Goal: Task Accomplishment & Management: Use online tool/utility

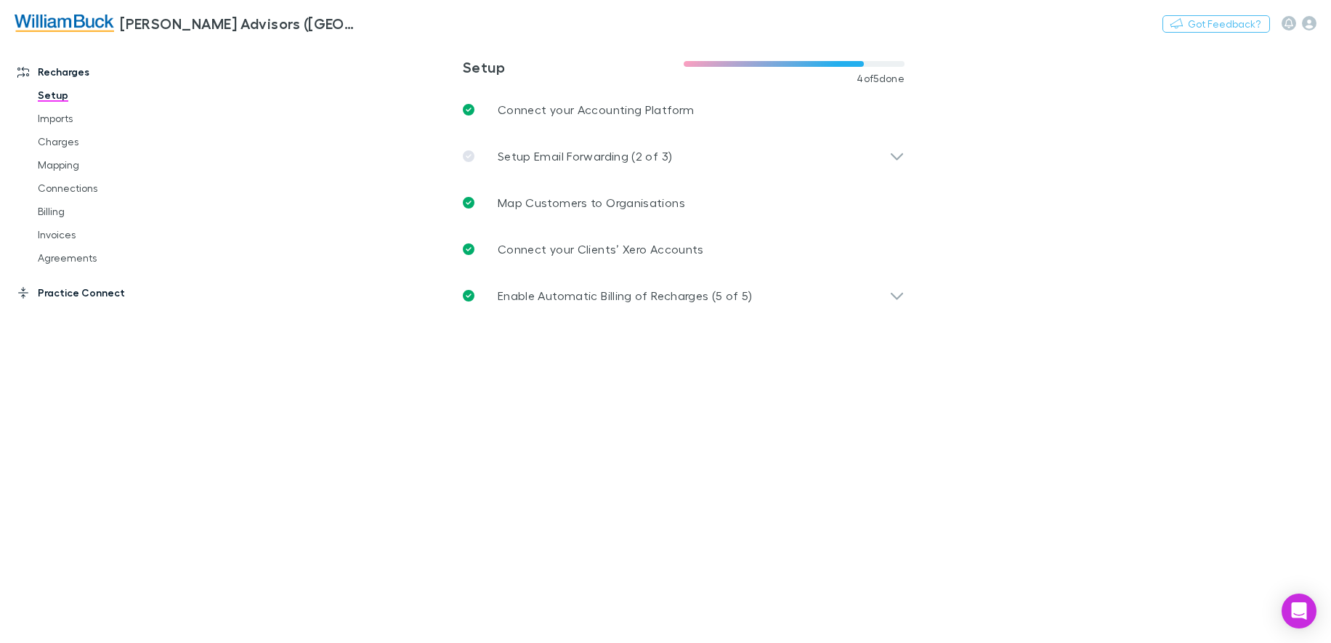
click at [76, 289] on link "Practice Connect" at bounding box center [99, 292] width 193 height 23
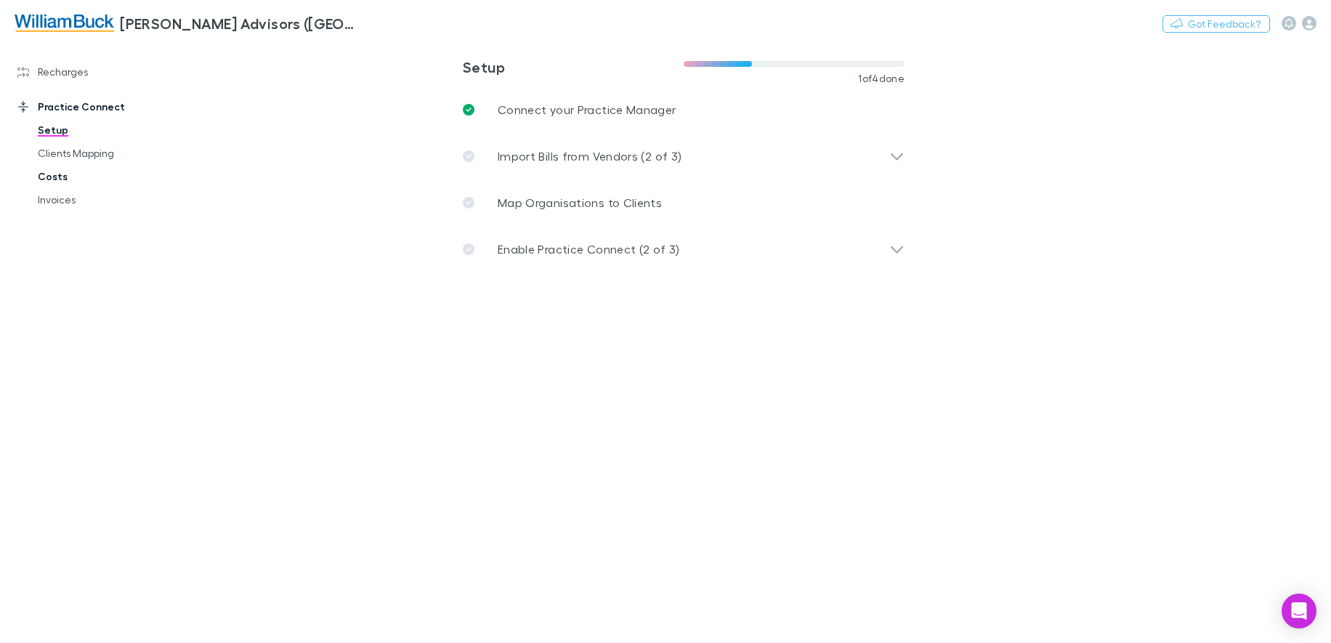
click at [49, 180] on link "Costs" at bounding box center [109, 176] width 172 height 23
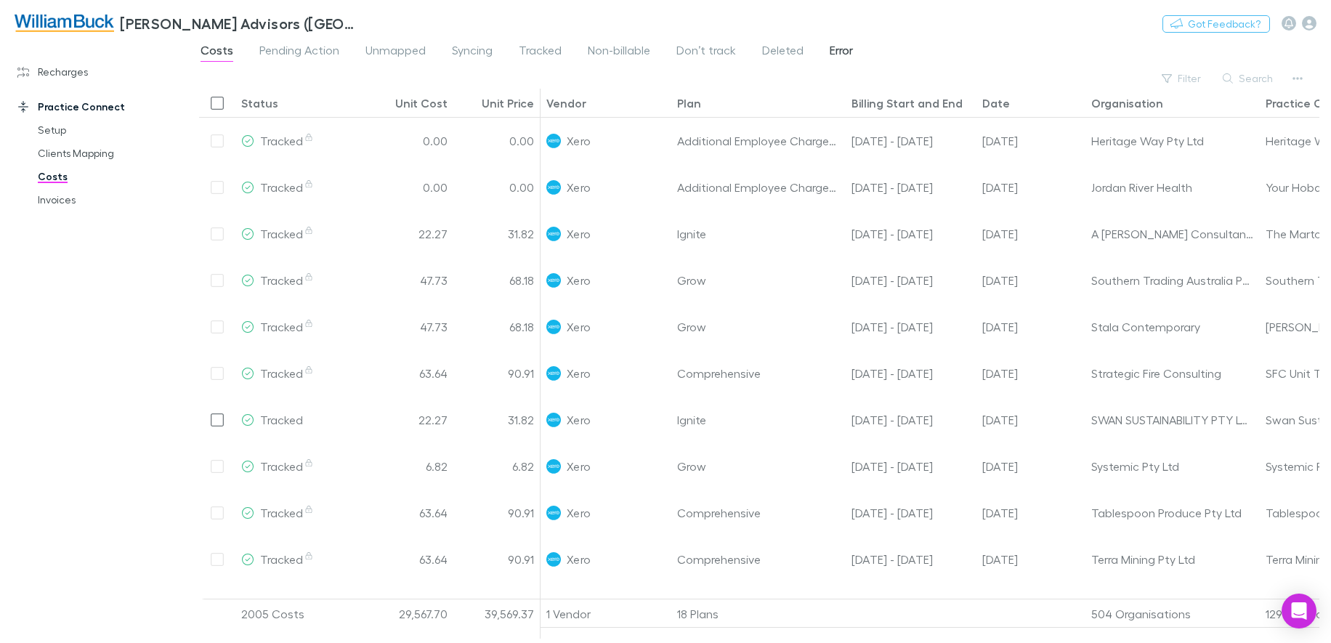
click at [830, 53] on span "Error" at bounding box center [841, 52] width 23 height 19
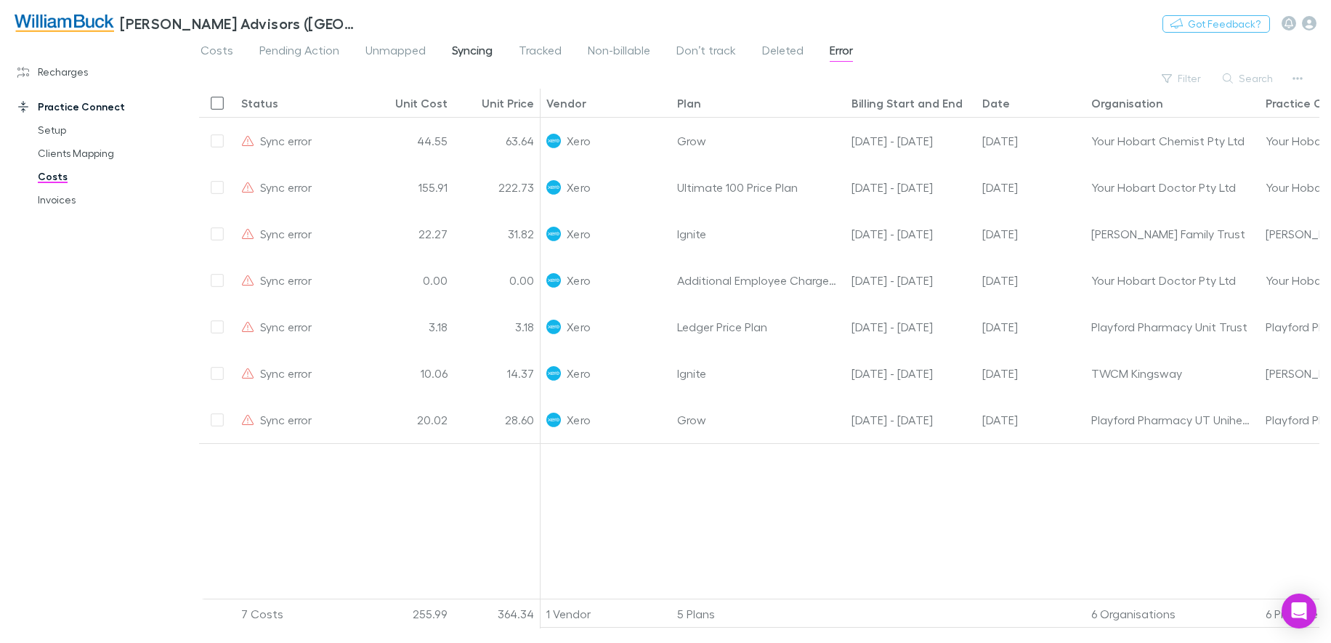
click at [465, 57] on span "Syncing" at bounding box center [472, 52] width 41 height 19
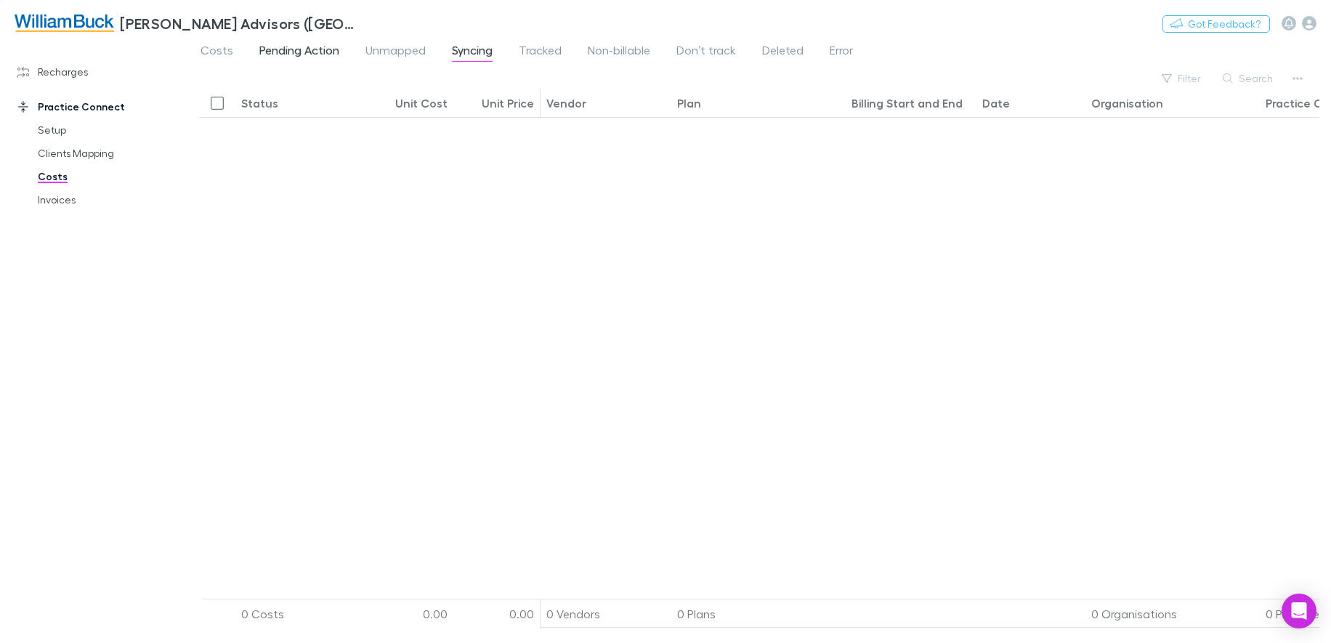
click at [313, 47] on span "Pending Action" at bounding box center [299, 52] width 80 height 19
click at [386, 48] on span "Unmapped" at bounding box center [396, 52] width 60 height 19
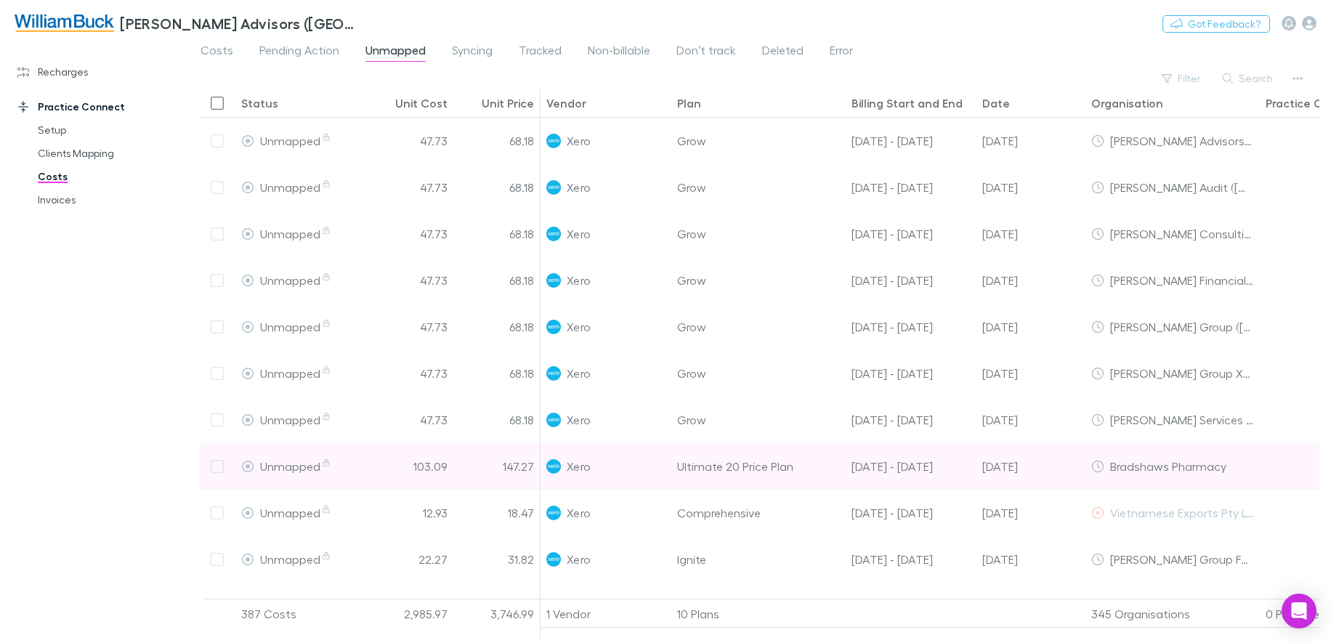
click at [218, 469] on div at bounding box center [217, 466] width 36 height 47
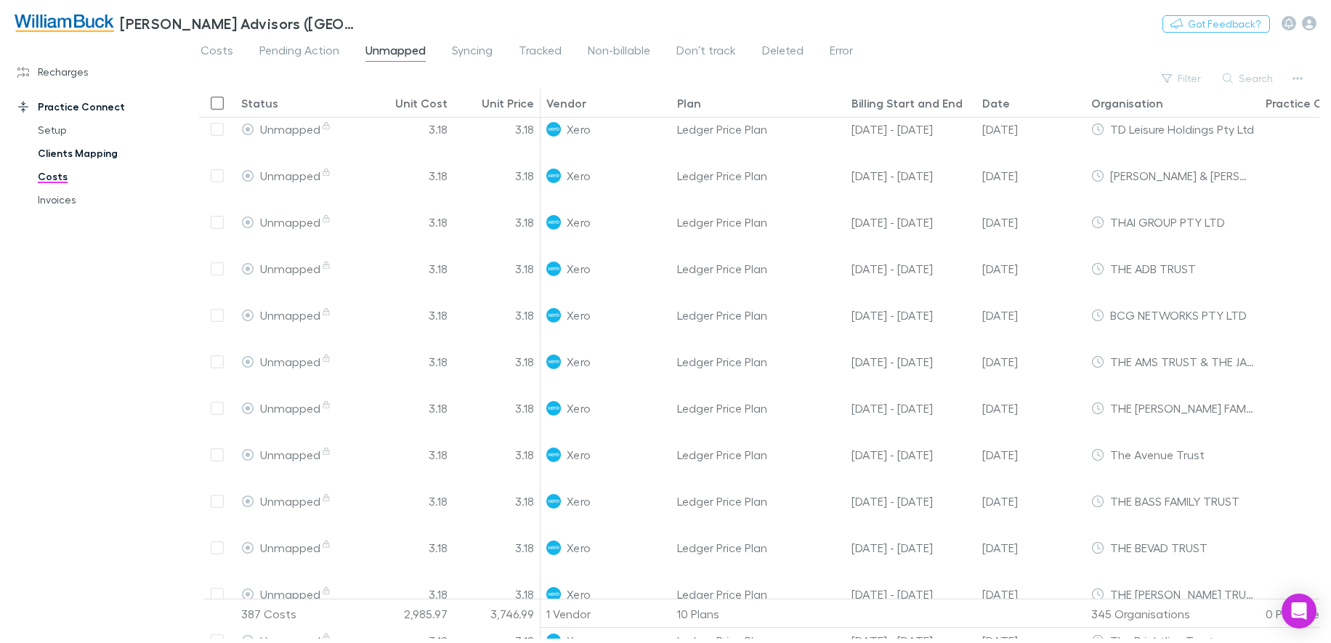
click at [88, 150] on link "Clients Mapping" at bounding box center [109, 153] width 172 height 23
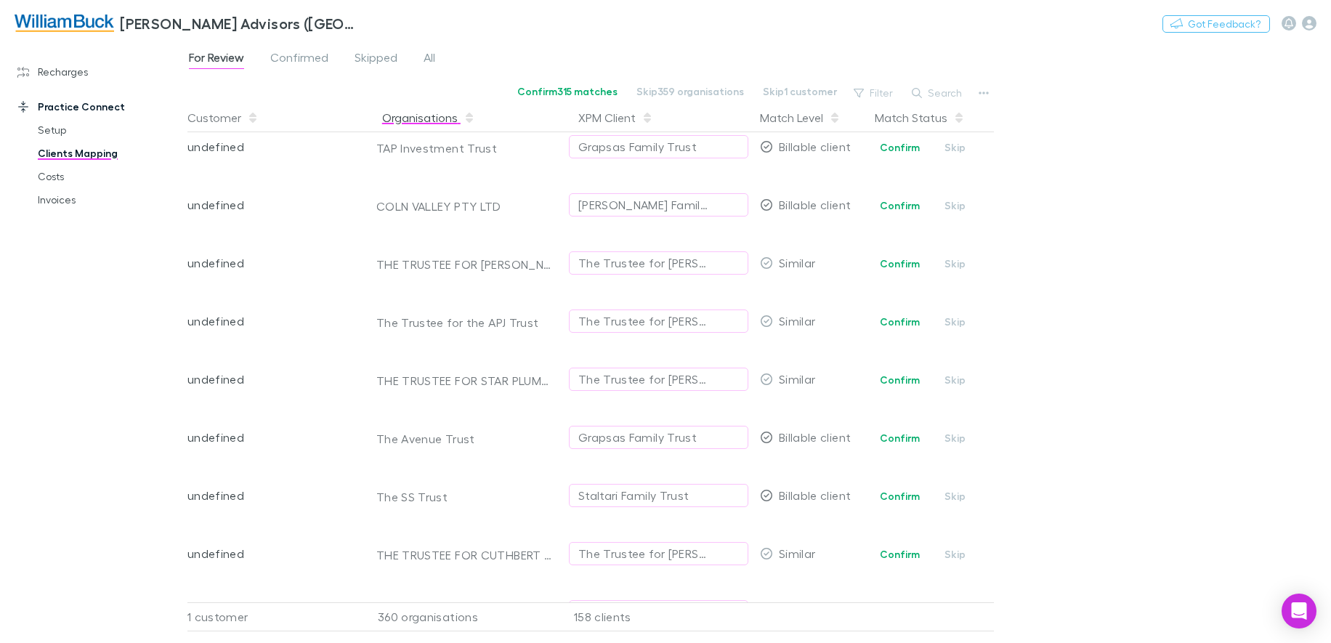
click at [411, 117] on button "Organisations" at bounding box center [428, 117] width 93 height 29
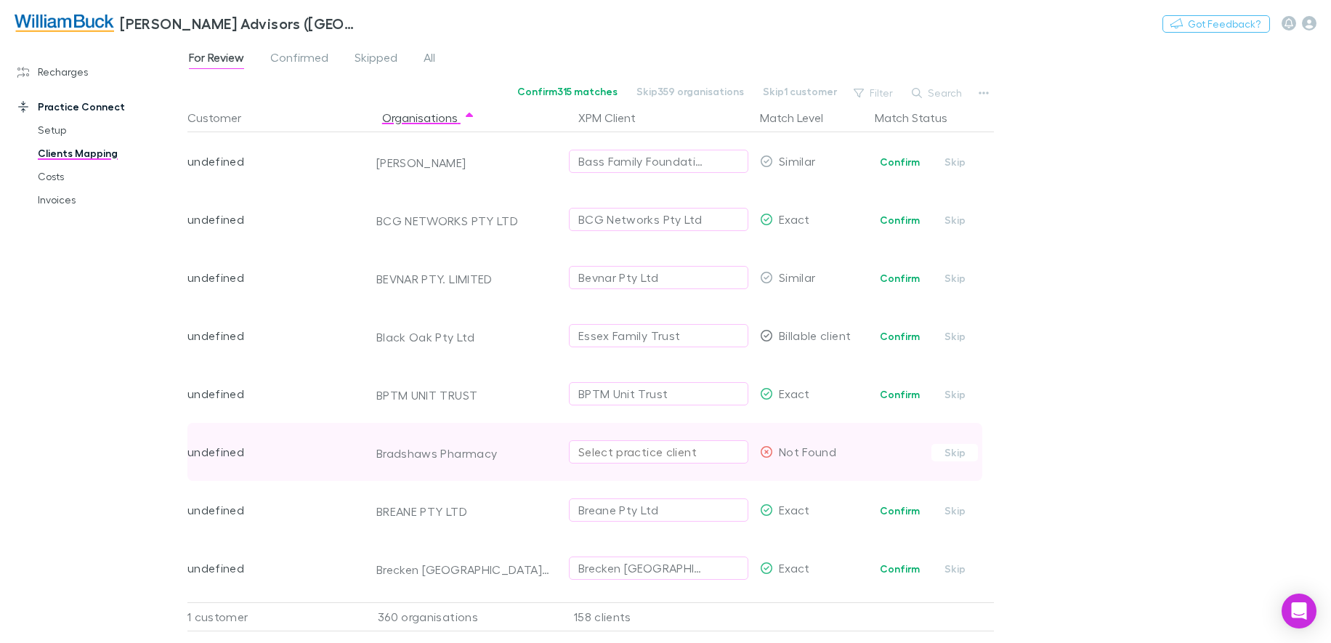
click at [722, 452] on div "Select practice client" at bounding box center [658, 451] width 161 height 17
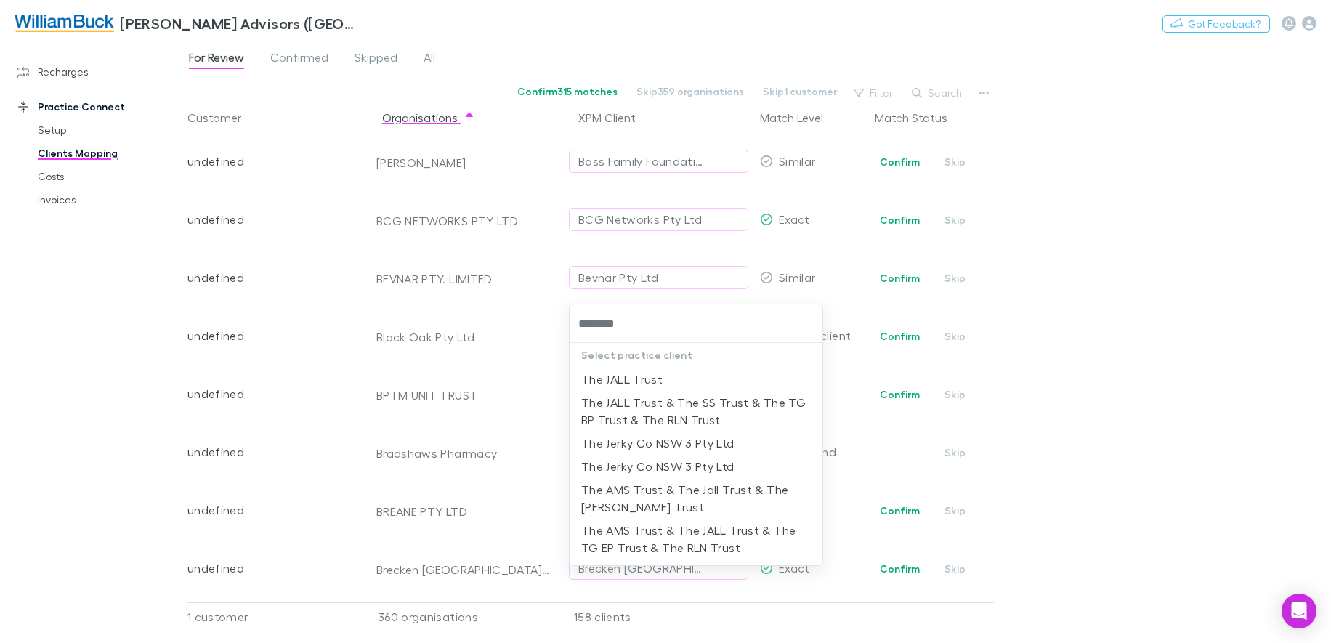
type input "********"
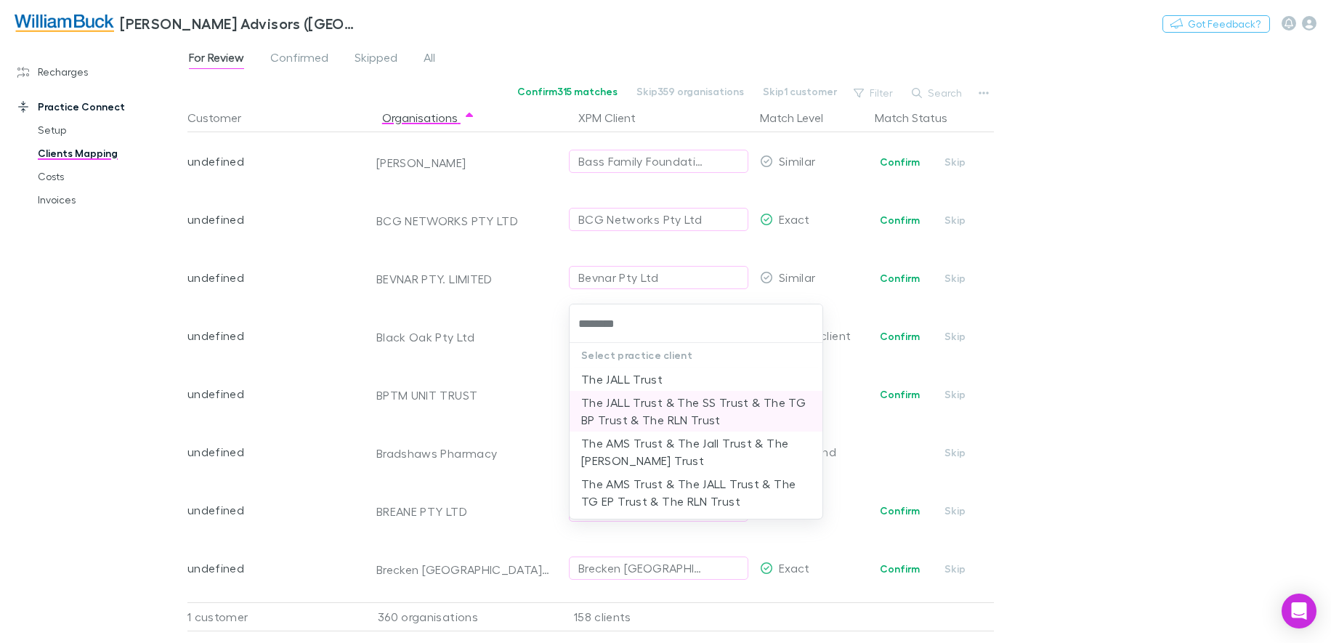
click at [660, 419] on li "The JALL Trust & The SS Trust & The TG BP Trust & The RLN Trust" at bounding box center [696, 411] width 253 height 41
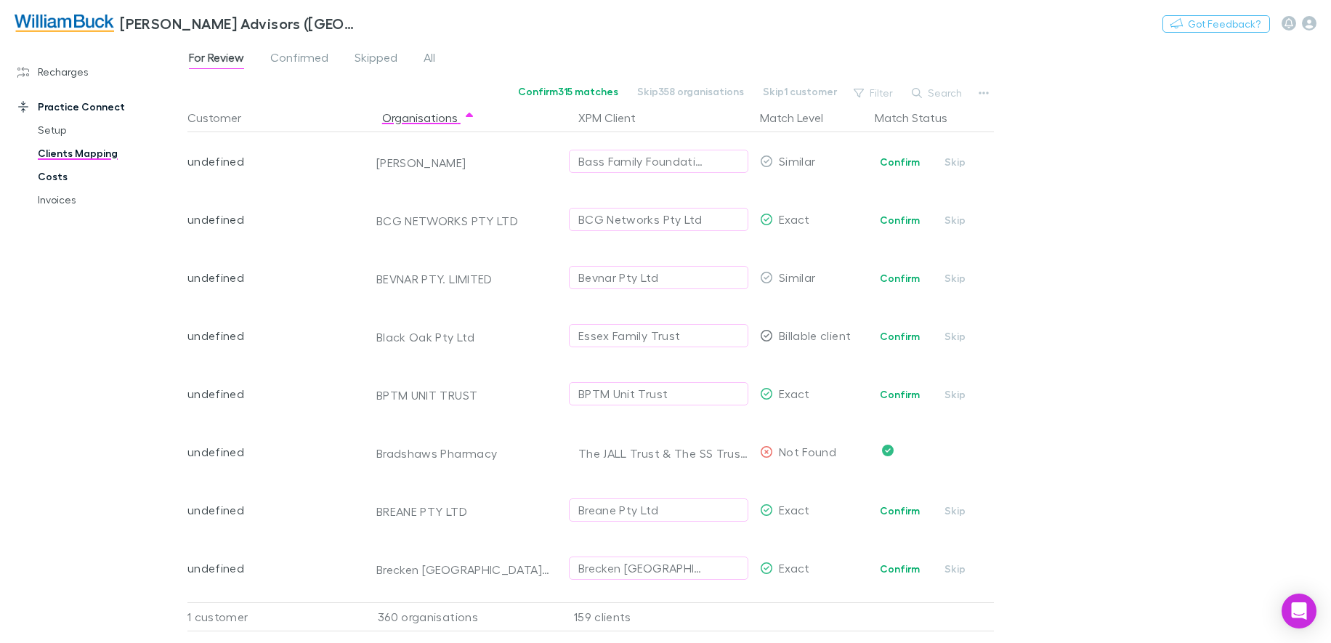
click at [57, 172] on link "Costs" at bounding box center [109, 176] width 172 height 23
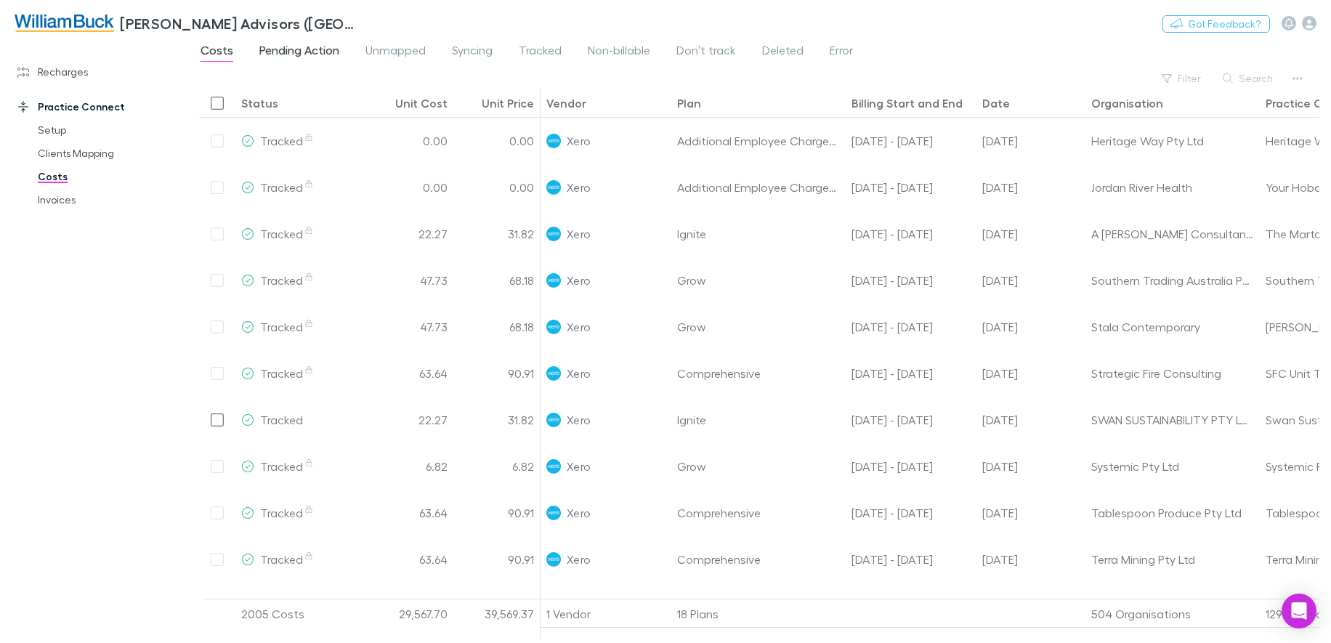
click at [289, 53] on span "Pending Action" at bounding box center [299, 52] width 80 height 19
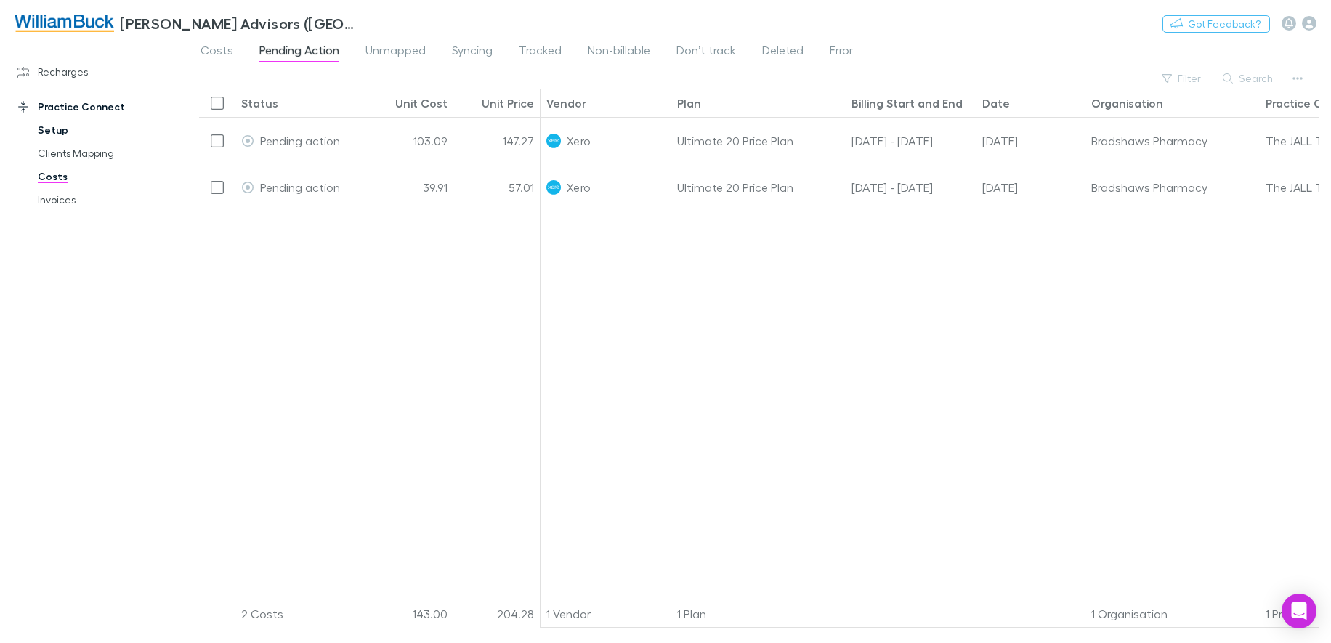
click at [54, 132] on link "Setup" at bounding box center [109, 129] width 172 height 23
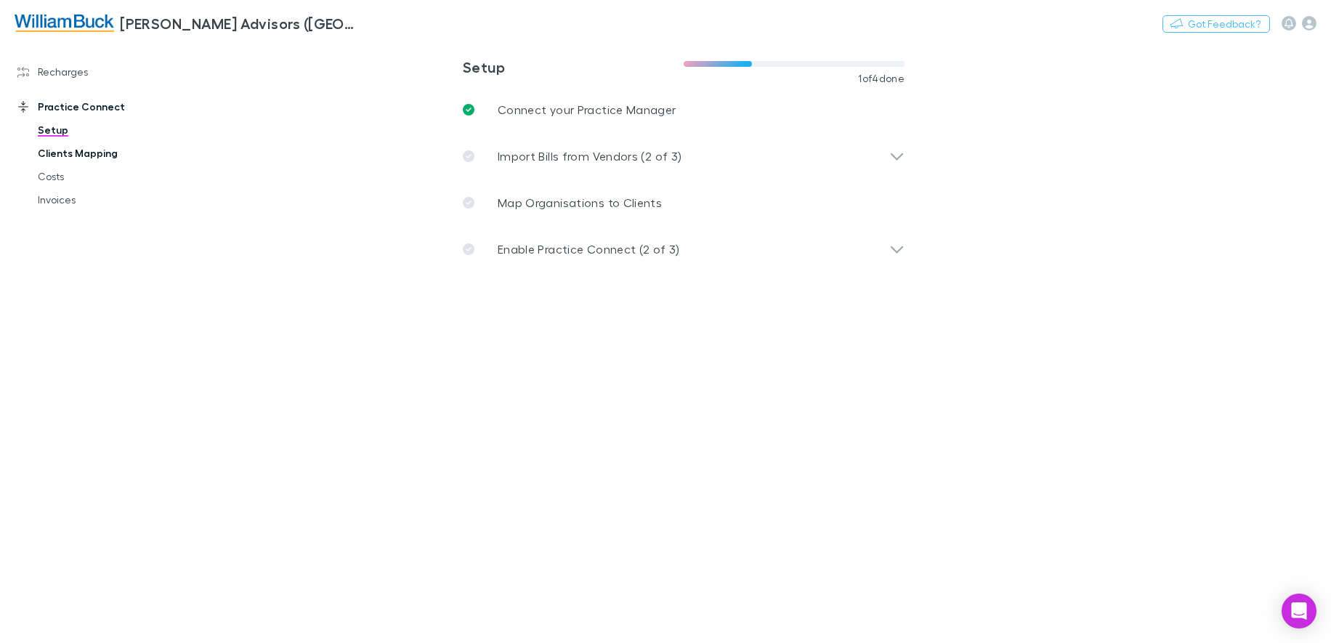
click at [57, 158] on link "Clients Mapping" at bounding box center [109, 153] width 172 height 23
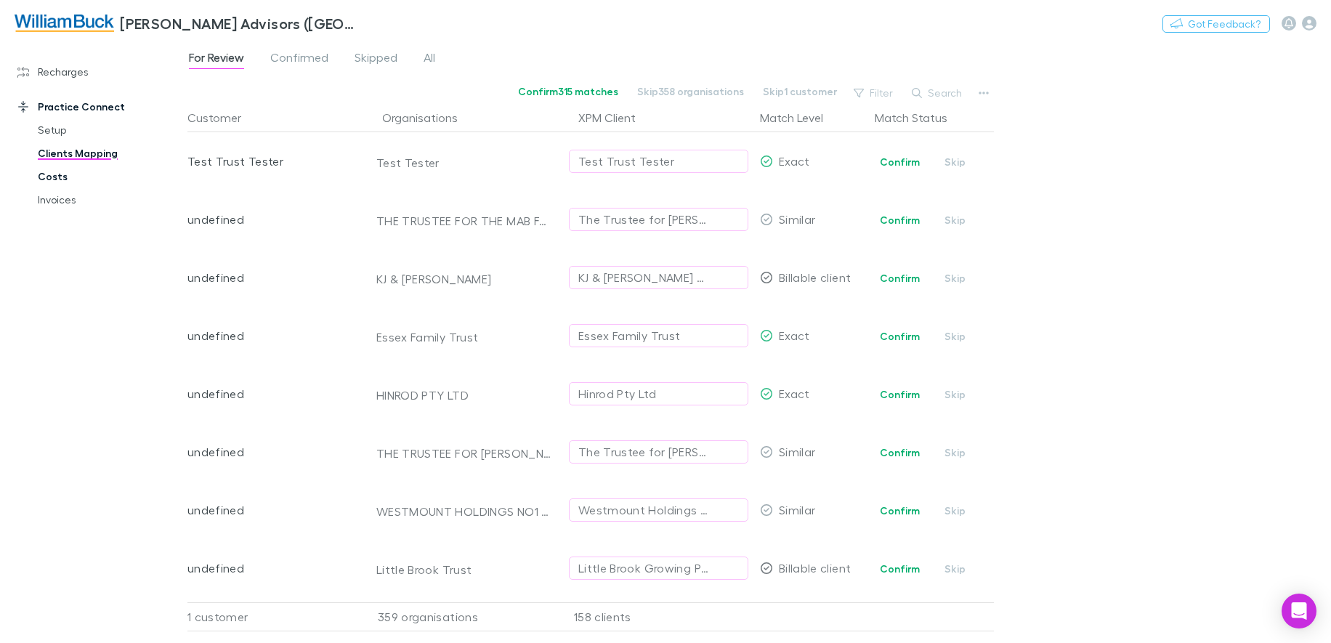
click at [52, 174] on link "Costs" at bounding box center [109, 176] width 172 height 23
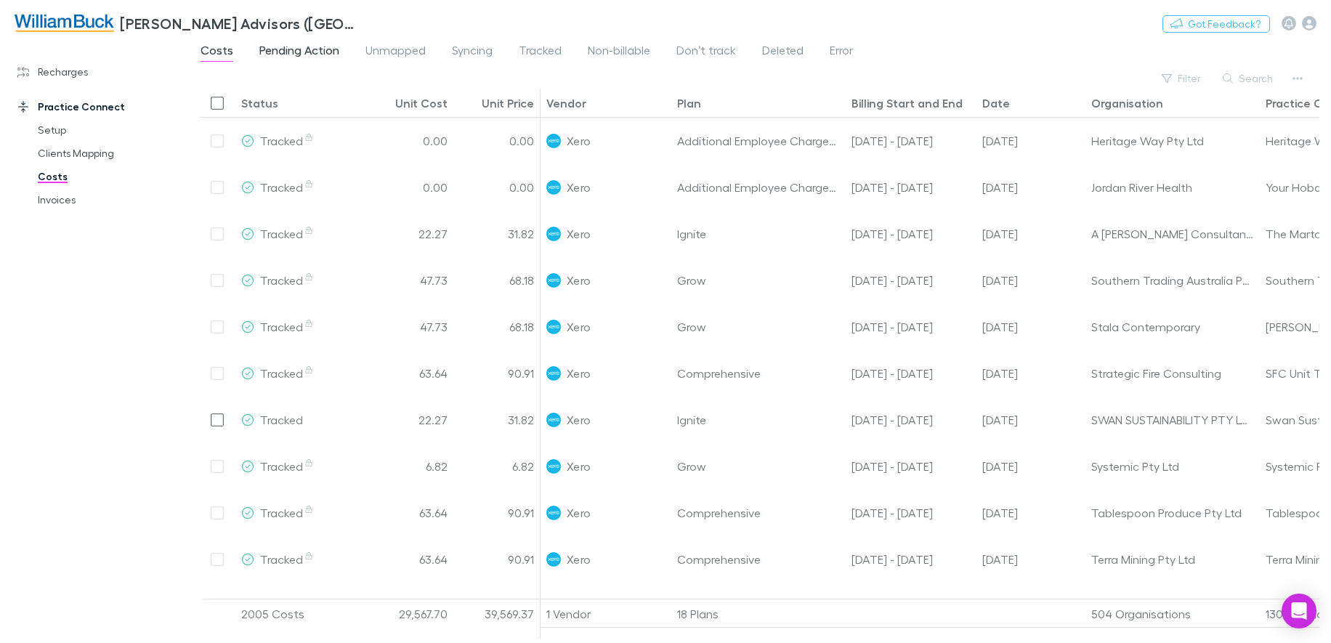
click at [294, 49] on span "Pending Action" at bounding box center [299, 52] width 80 height 19
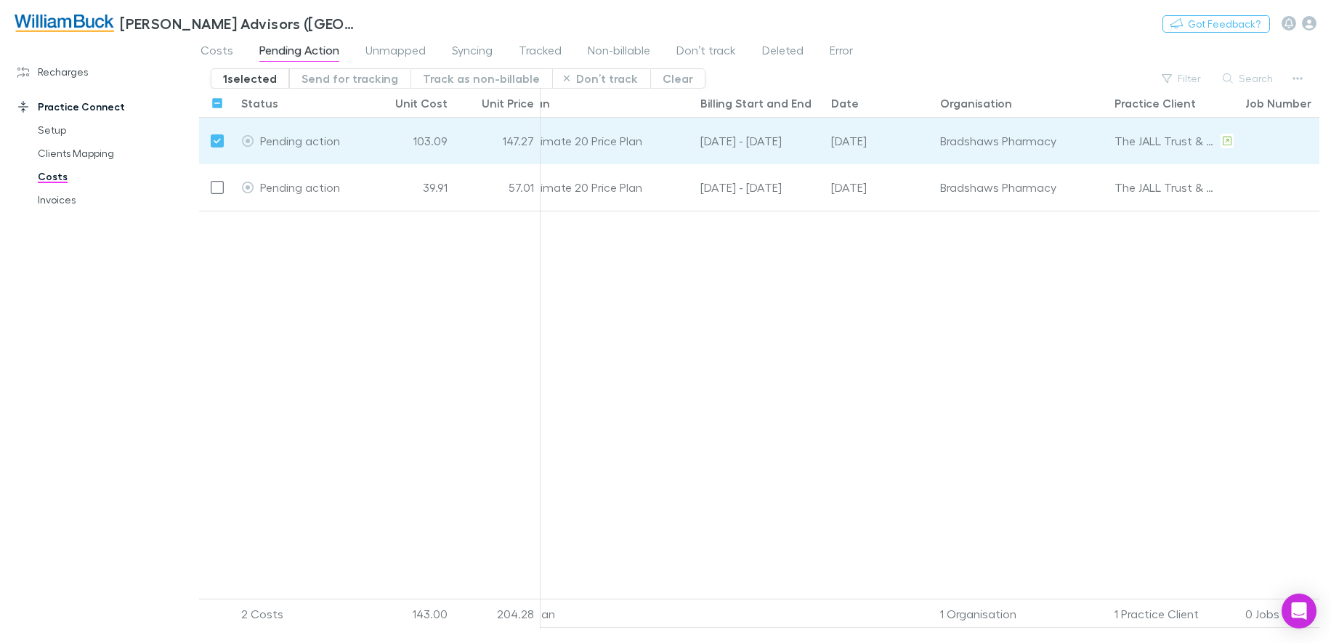
scroll to position [0, 181]
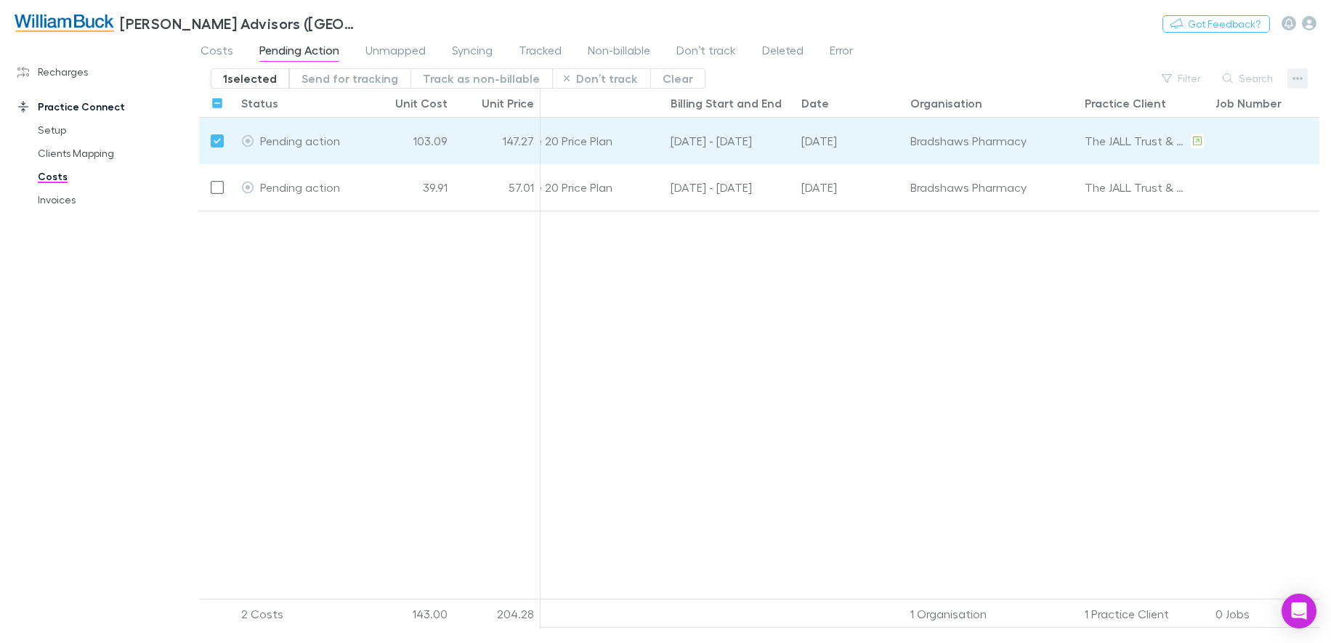
click at [1301, 81] on icon "button" at bounding box center [1298, 79] width 10 height 12
click at [610, 367] on div at bounding box center [665, 321] width 1331 height 643
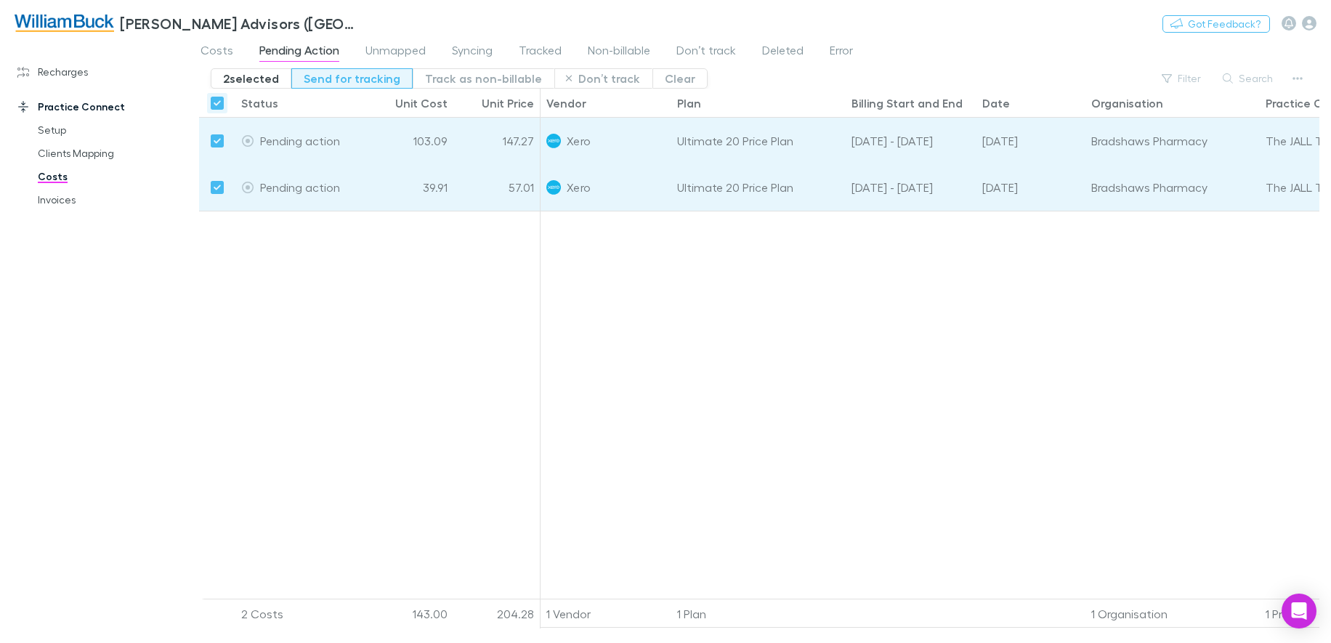
click at [321, 82] on button "Send for tracking" at bounding box center [351, 78] width 121 height 20
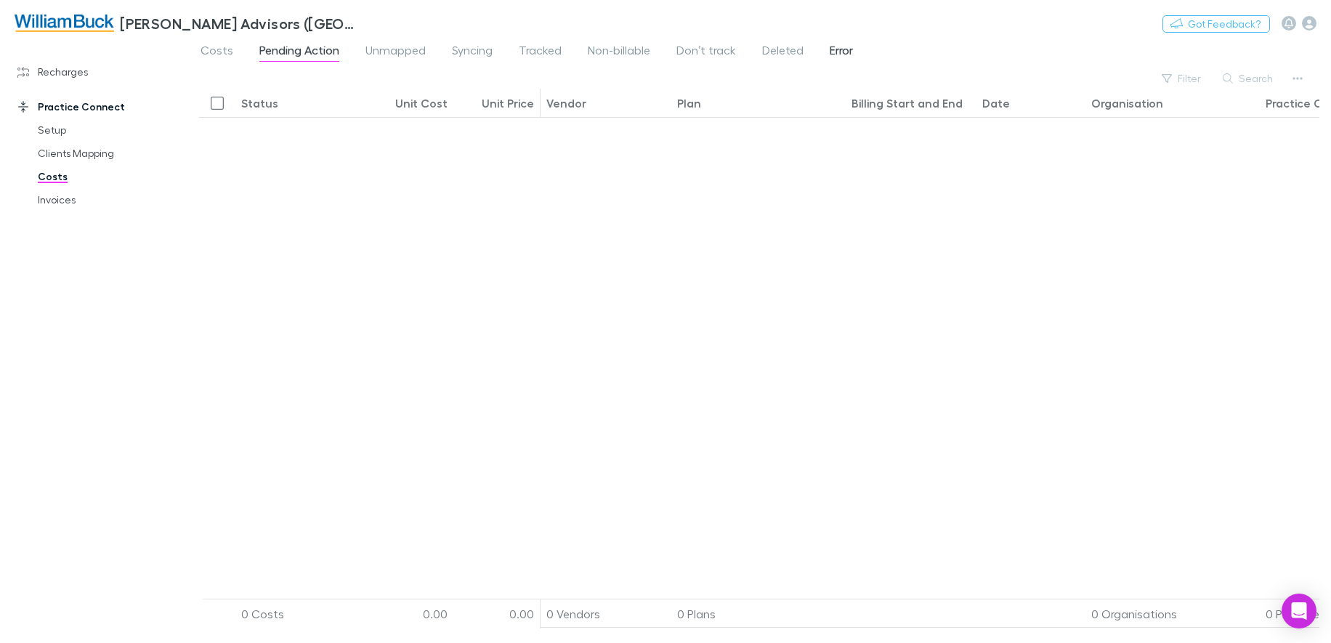
click at [835, 54] on span "Error" at bounding box center [841, 52] width 23 height 19
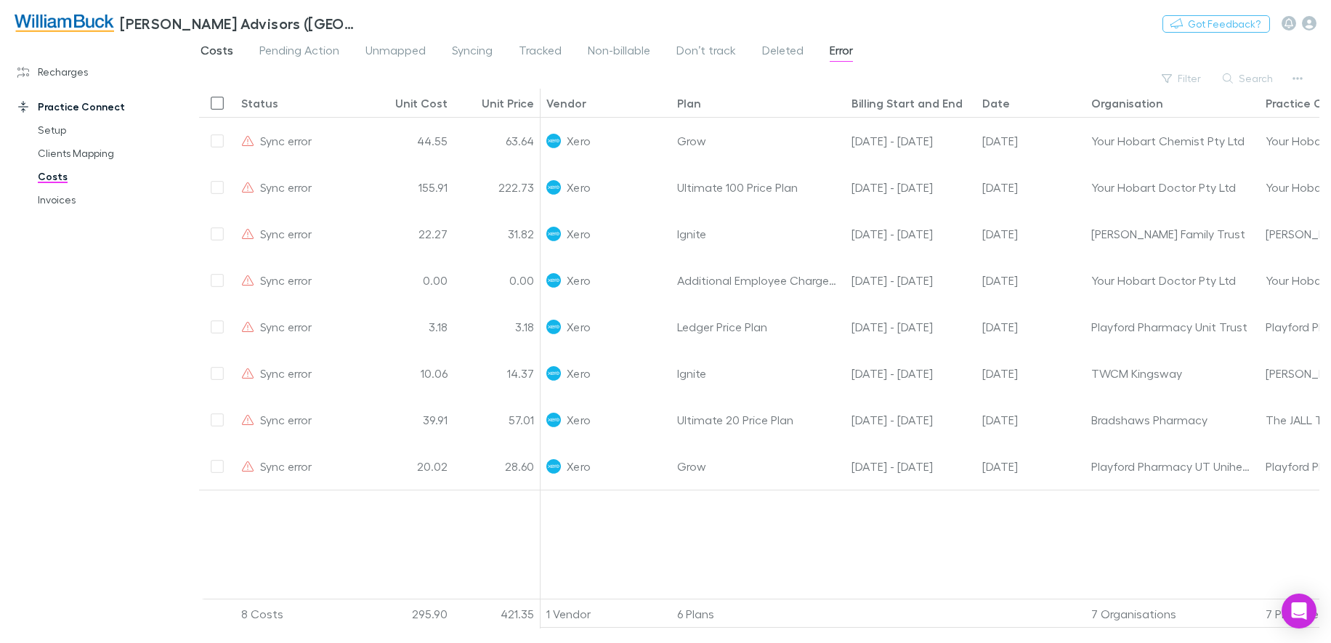
click at [217, 56] on span "Costs" at bounding box center [217, 52] width 33 height 19
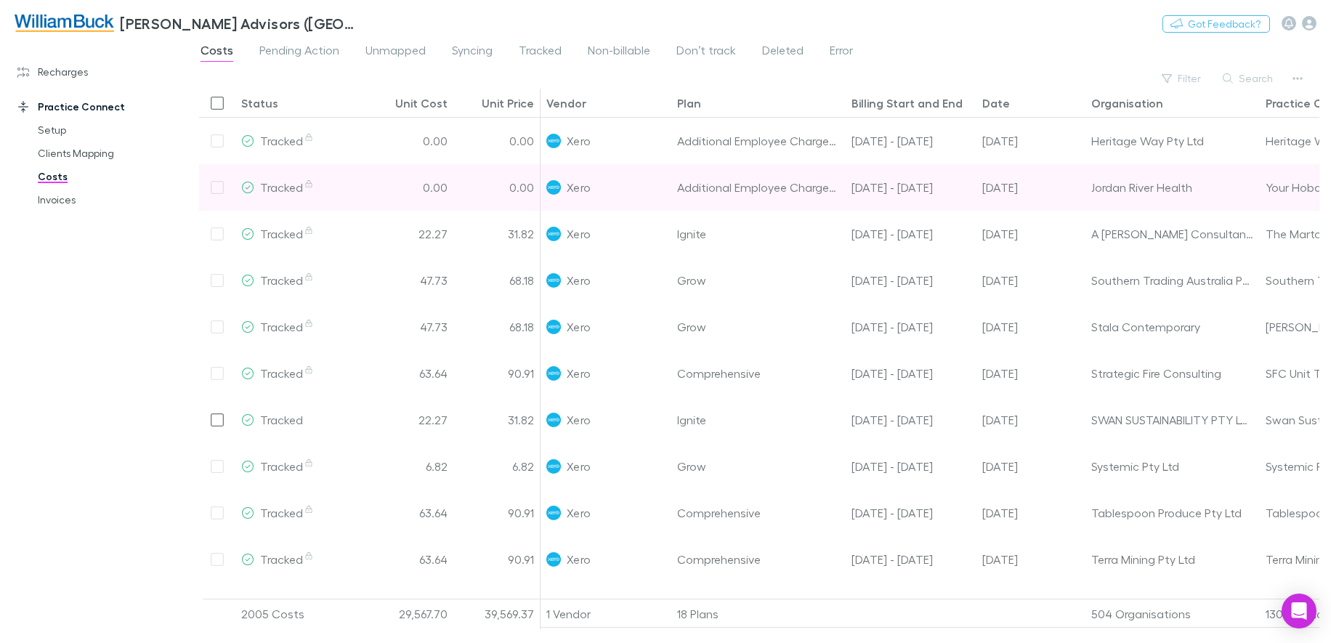
click at [519, 189] on div "0.00" at bounding box center [496, 187] width 87 height 47
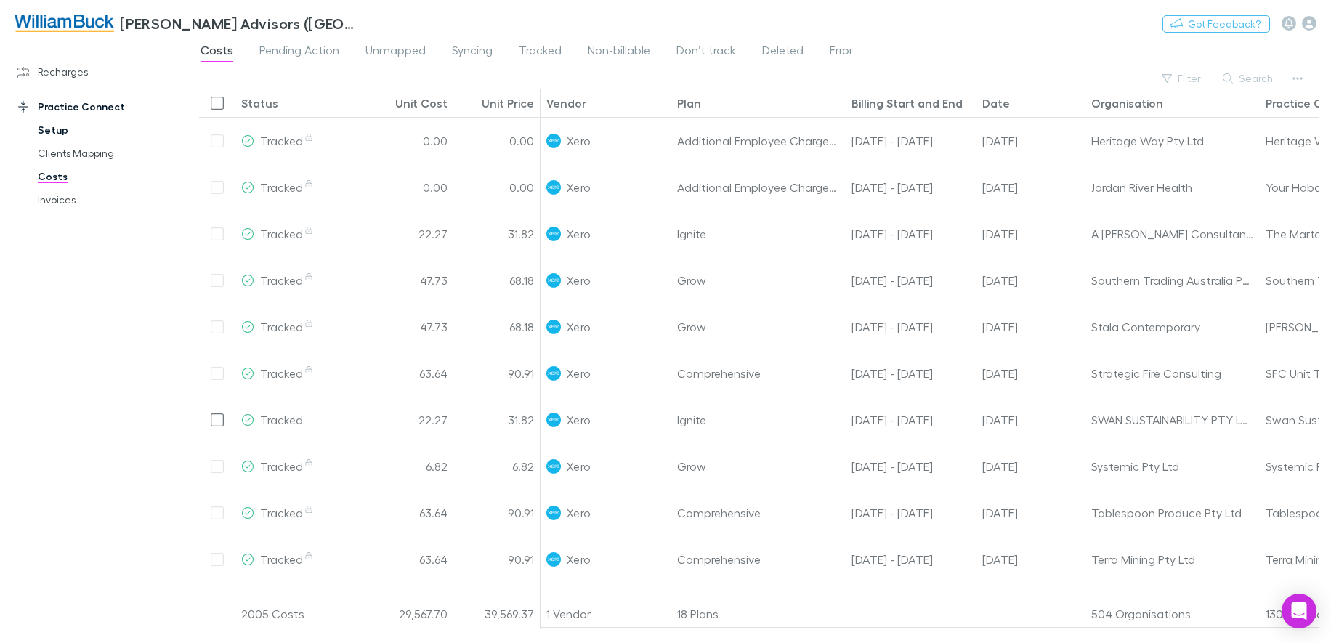
click at [79, 134] on link "Setup" at bounding box center [109, 129] width 172 height 23
